Goal: Task Accomplishment & Management: Manage account settings

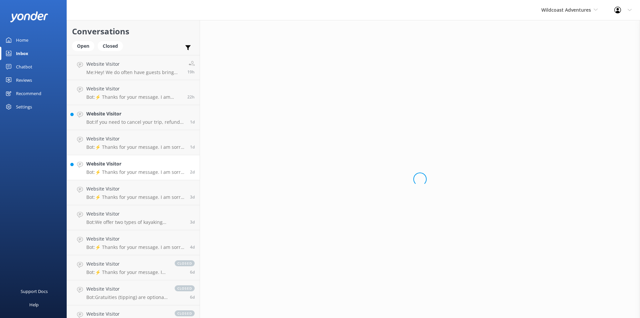
click at [98, 163] on h4 "Website Visitor" at bounding box center [135, 163] width 99 height 7
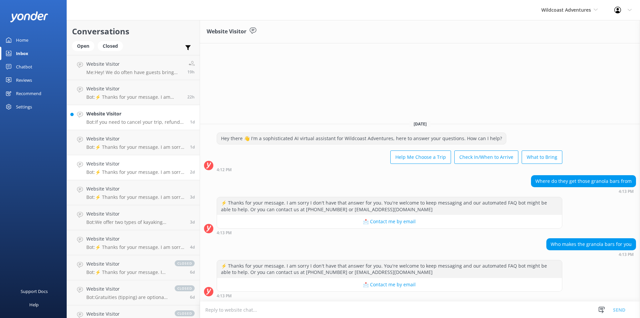
click at [103, 119] on p "Bot: If you need to cancel your trip, refunds are based on the notice given: • …" at bounding box center [135, 122] width 99 height 6
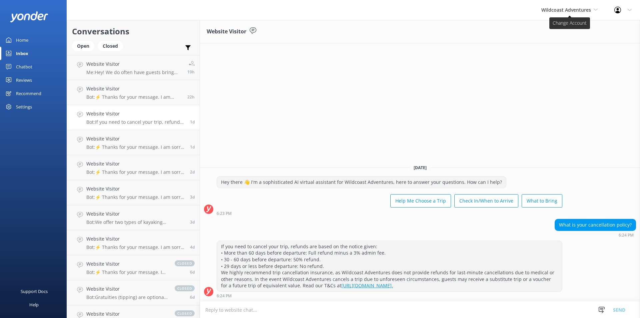
click at [566, 7] on span "Wildcoast Adventures" at bounding box center [567, 10] width 50 height 6
click at [548, 53] on link "[PERSON_NAME] River Whale Watching" at bounding box center [566, 47] width 67 height 22
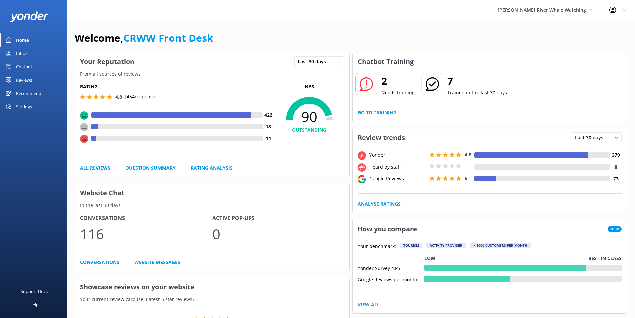
click at [25, 54] on div "Inbox" at bounding box center [22, 53] width 12 height 13
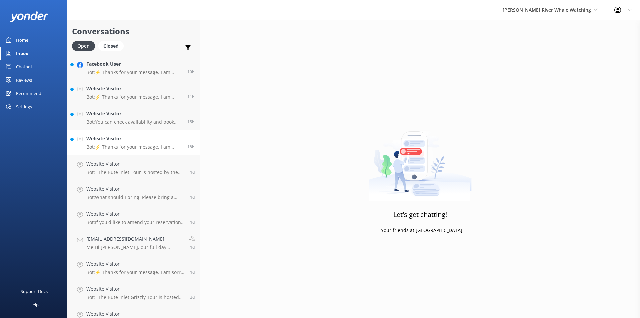
click at [134, 138] on h4 "Website Visitor" at bounding box center [134, 138] width 96 height 7
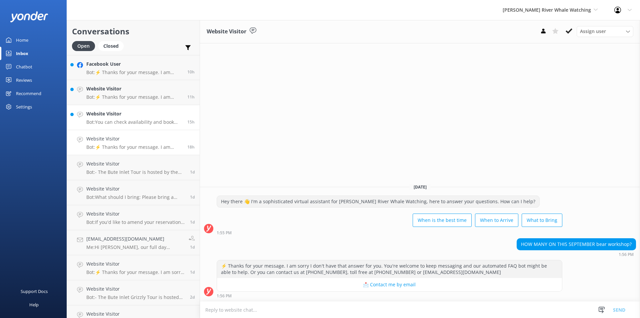
click at [136, 118] on div "Website Visitor Bot: You can check availability and book the Single Day Whale W…" at bounding box center [134, 117] width 96 height 15
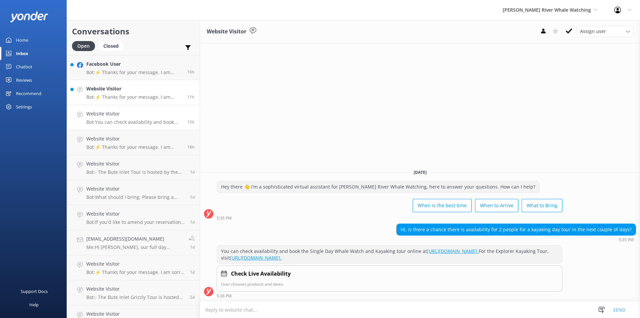
click at [108, 92] on h4 "Website Visitor" at bounding box center [134, 88] width 96 height 7
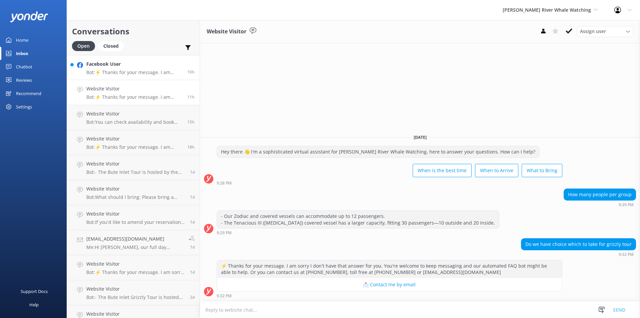
click at [139, 71] on p "Bot: ⚡ Thanks for your message. I am sorry I don't have that answer for you. Yo…" at bounding box center [134, 72] width 96 height 6
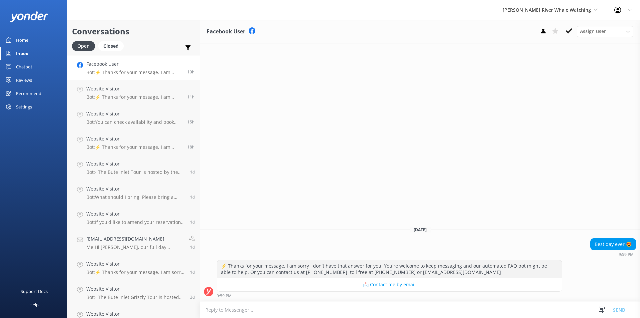
click at [30, 38] on link "Home" at bounding box center [33, 39] width 67 height 13
